Goal: Find contact information: Find contact information

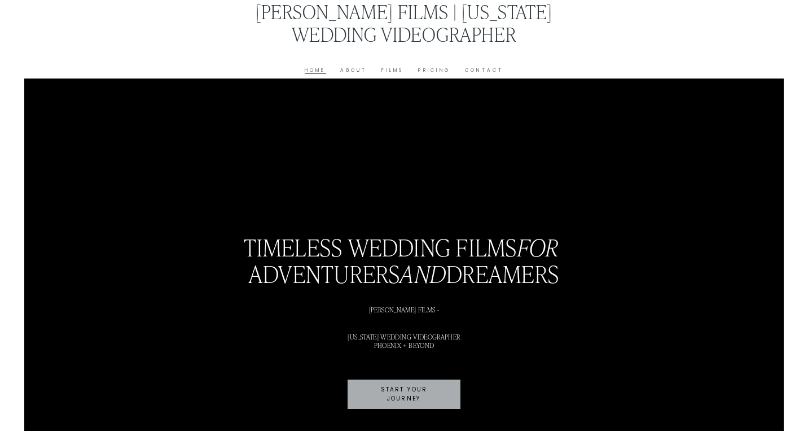
scroll to position [3, 0]
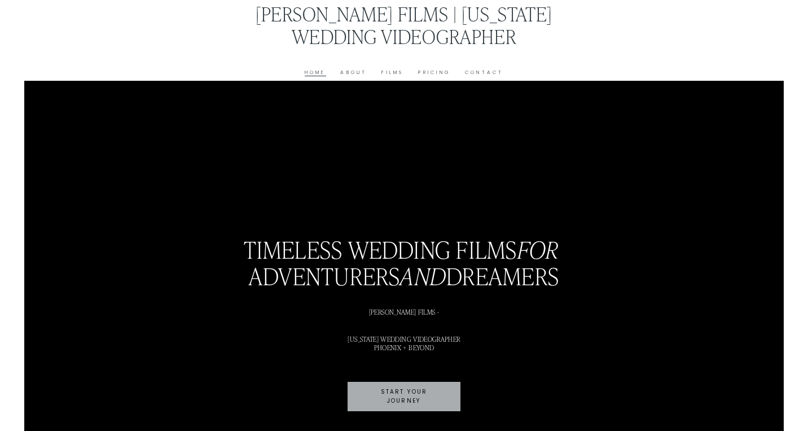
click at [384, 73] on link "Films" at bounding box center [393, 72] width 22 height 8
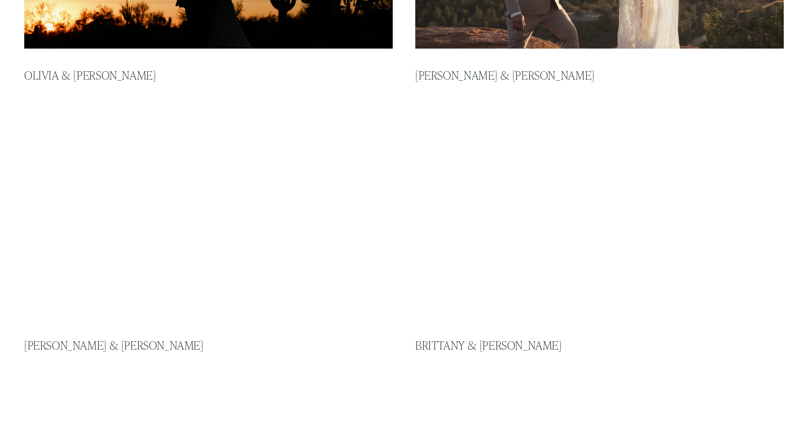
scroll to position [462, 0]
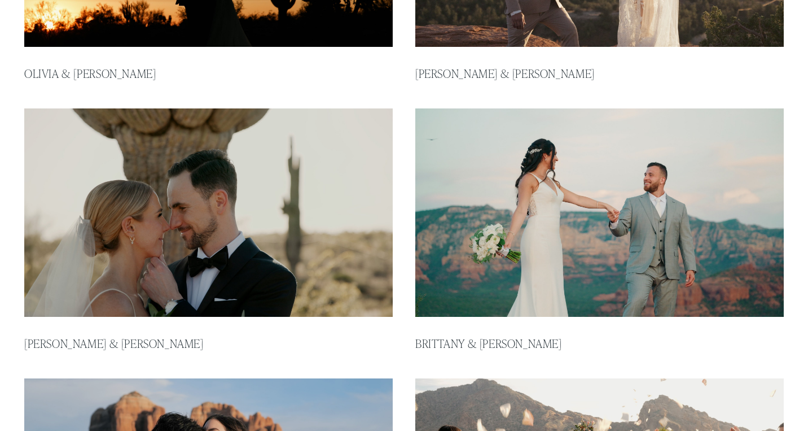
click at [462, 221] on img at bounding box center [600, 212] width 373 height 210
type input "*****"
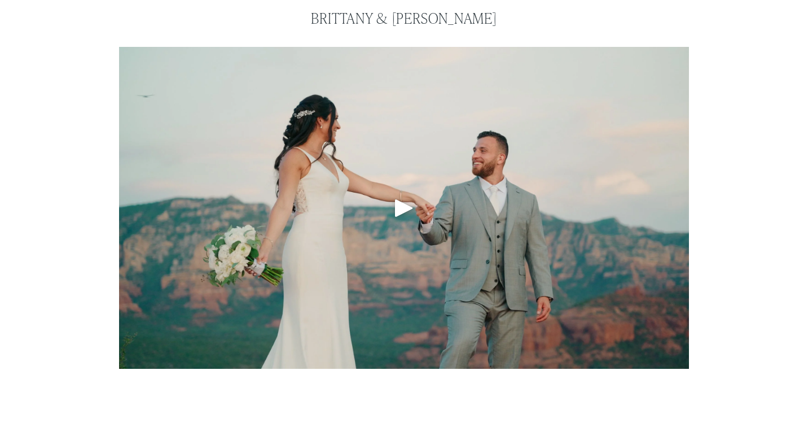
scroll to position [85, 0]
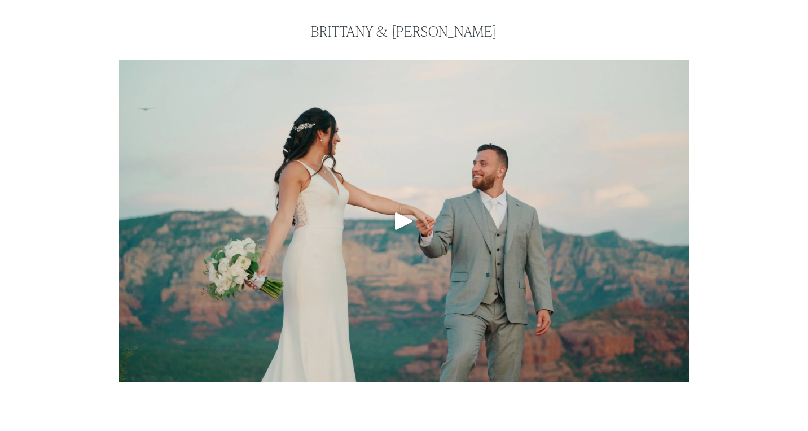
click at [410, 225] on div "Play" at bounding box center [404, 220] width 27 height 27
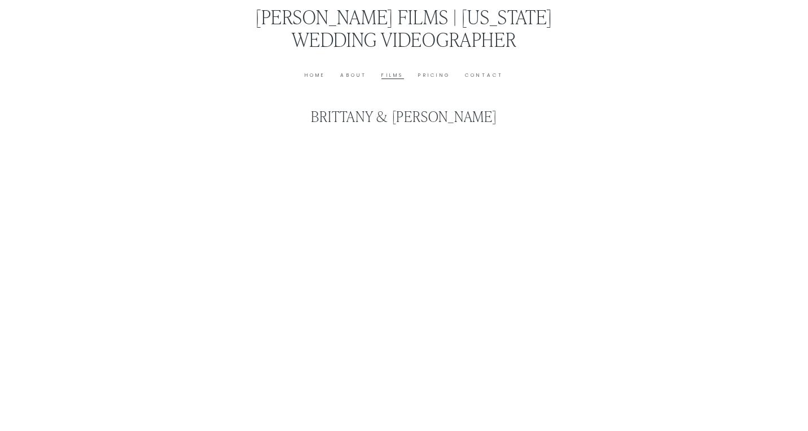
scroll to position [0, 0]
click at [423, 75] on link "Pricing" at bounding box center [434, 75] width 32 height 8
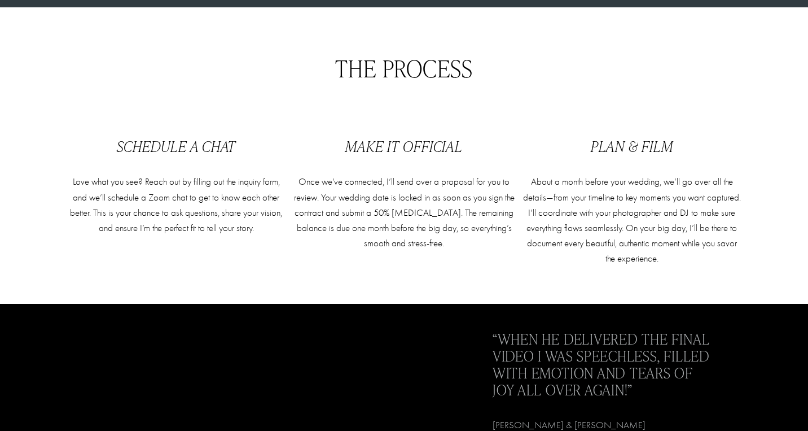
scroll to position [1056, 0]
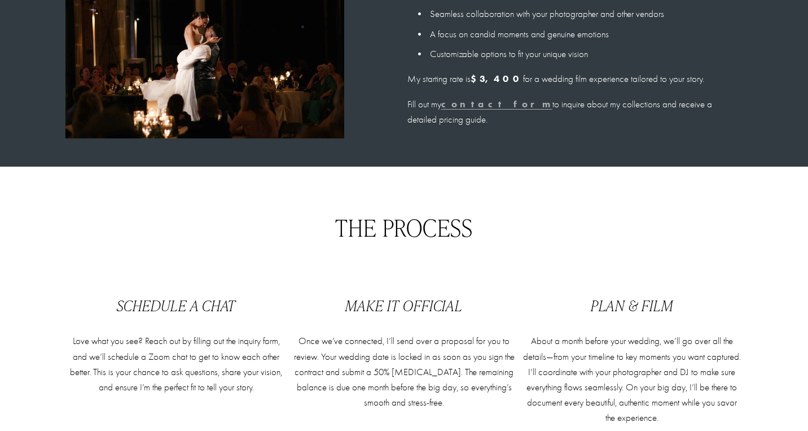
click at [454, 106] on strong "contact form" at bounding box center [496, 103] width 111 height 11
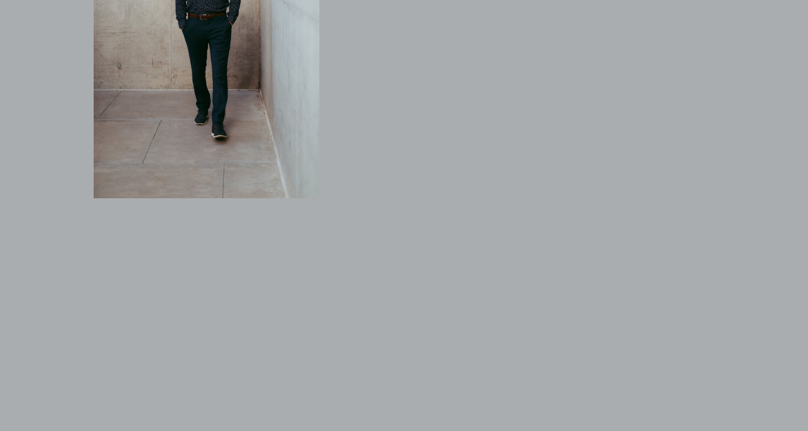
scroll to position [974, 0]
